Goal: Transaction & Acquisition: Book appointment/travel/reservation

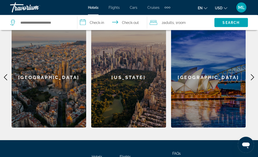
scroll to position [148, 0]
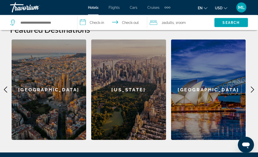
click at [246, 88] on div "[GEOGRAPHIC_DATA]" at bounding box center [208, 90] width 75 height 101
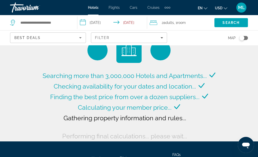
type input "**********"
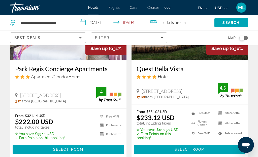
scroll to position [654, 0]
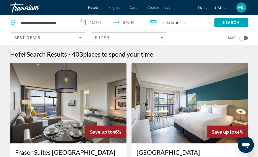
click at [81, 37] on icon "Sort by" at bounding box center [80, 38] width 6 height 6
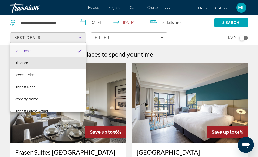
click at [44, 60] on mat-option "Distance" at bounding box center [47, 63] width 75 height 12
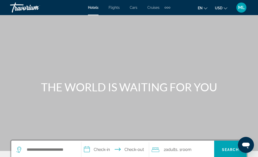
click at [224, 8] on icon "Change currency" at bounding box center [226, 9] width 4 height 4
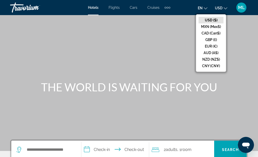
click at [212, 19] on button "USD ($)" at bounding box center [211, 20] width 25 height 7
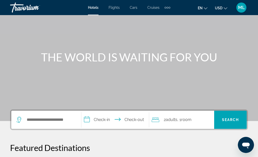
scroll to position [30, 0]
